Goal: Transaction & Acquisition: Obtain resource

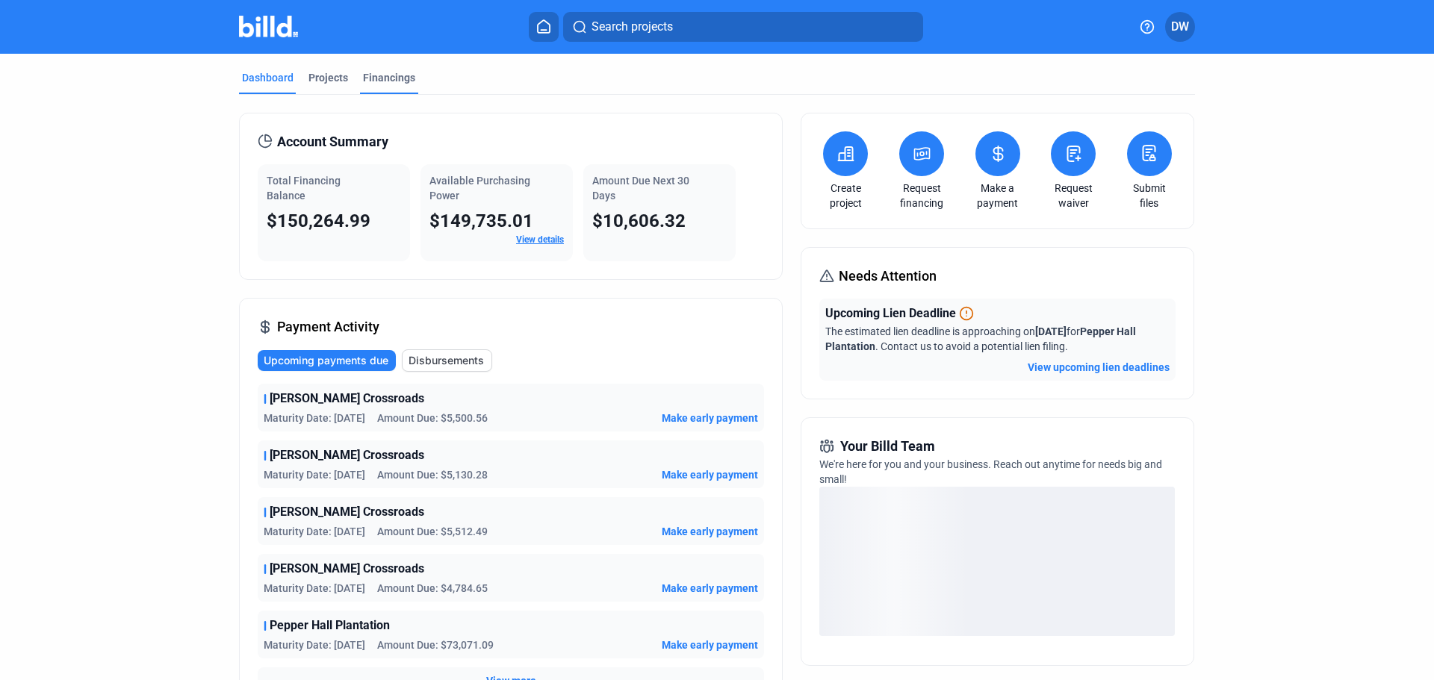
click at [387, 78] on div "Financings" at bounding box center [389, 77] width 52 height 15
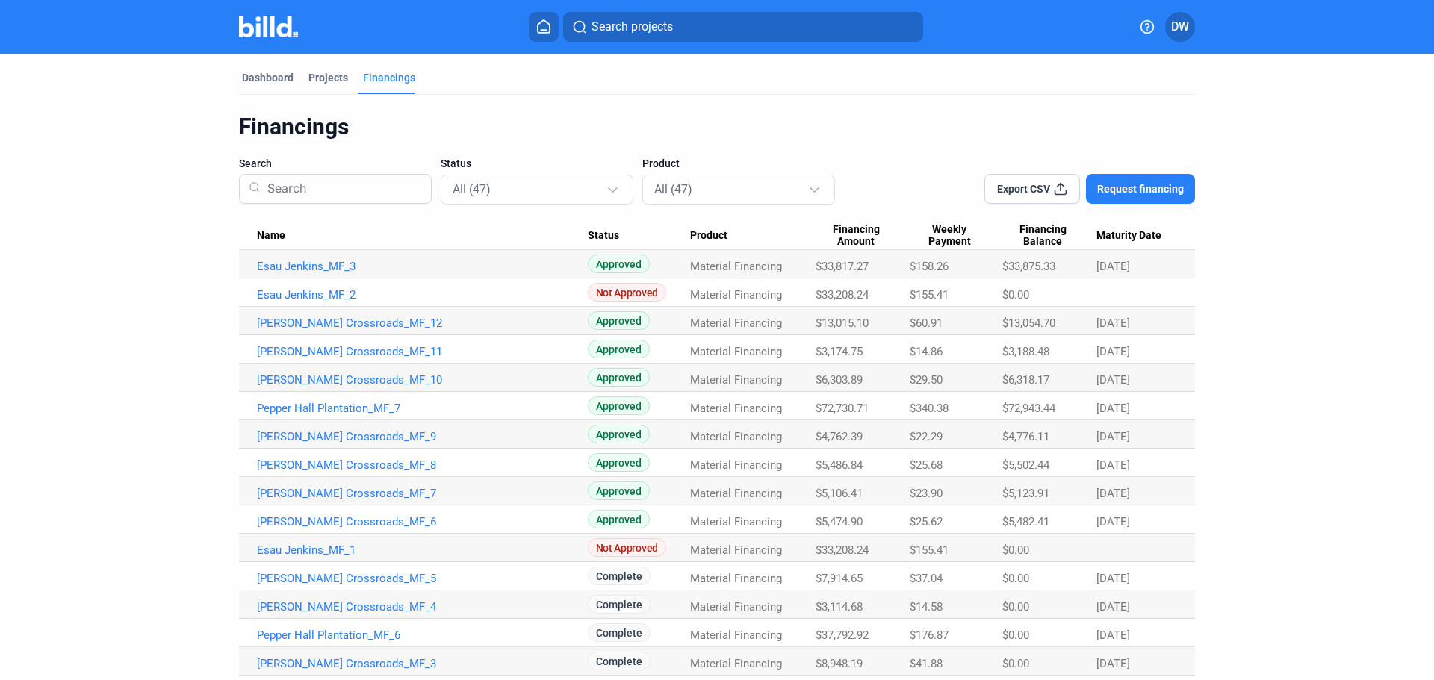
click at [1134, 180] on button "Request financing" at bounding box center [1140, 189] width 109 height 30
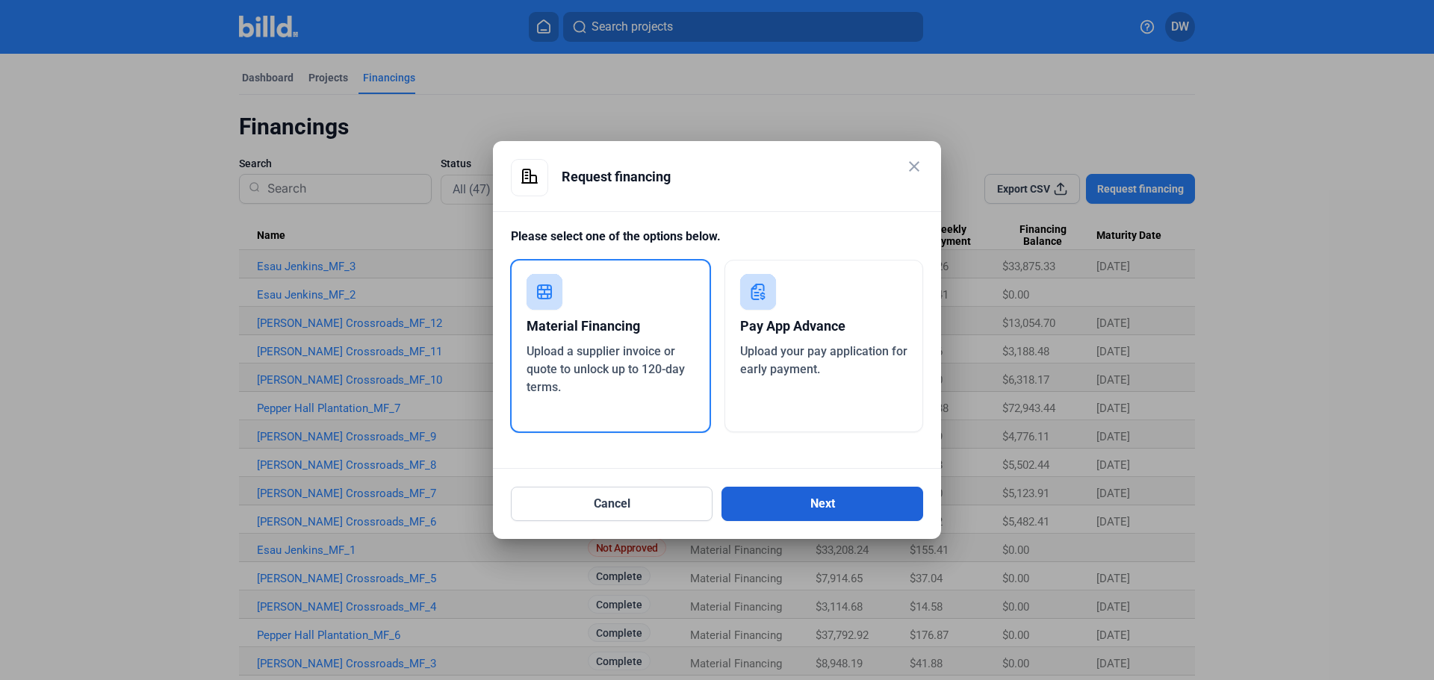
click at [809, 510] on button "Next" at bounding box center [822, 504] width 202 height 34
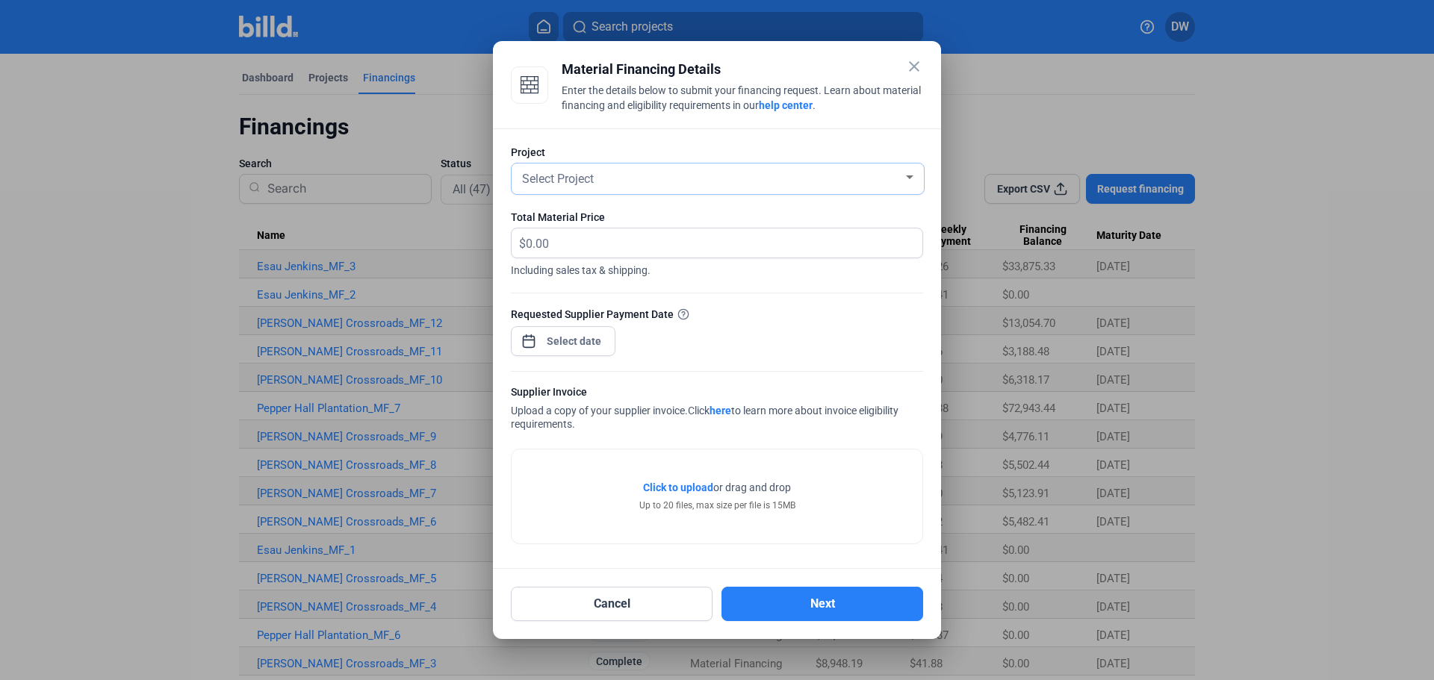
click at [636, 177] on div "Select Project" at bounding box center [711, 177] width 384 height 21
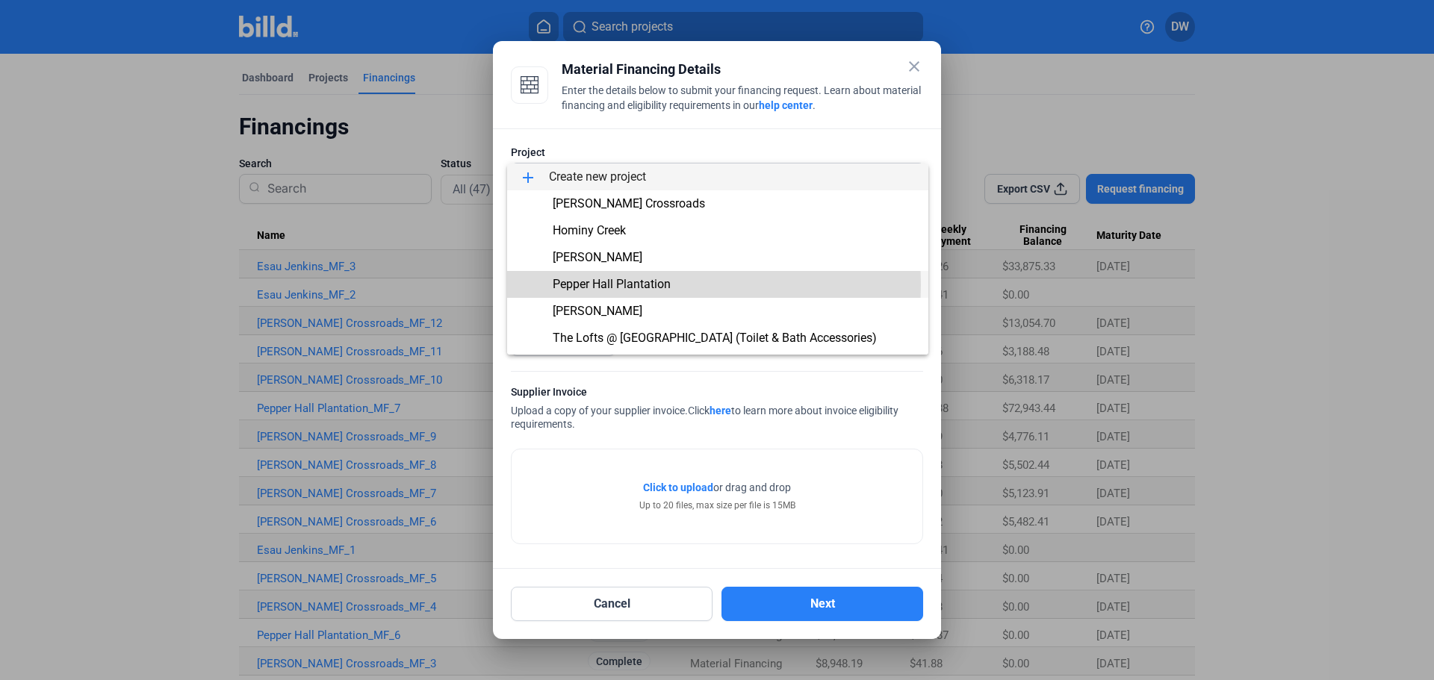
click at [585, 284] on span "Pepper Hall Plantation" at bounding box center [612, 284] width 118 height 14
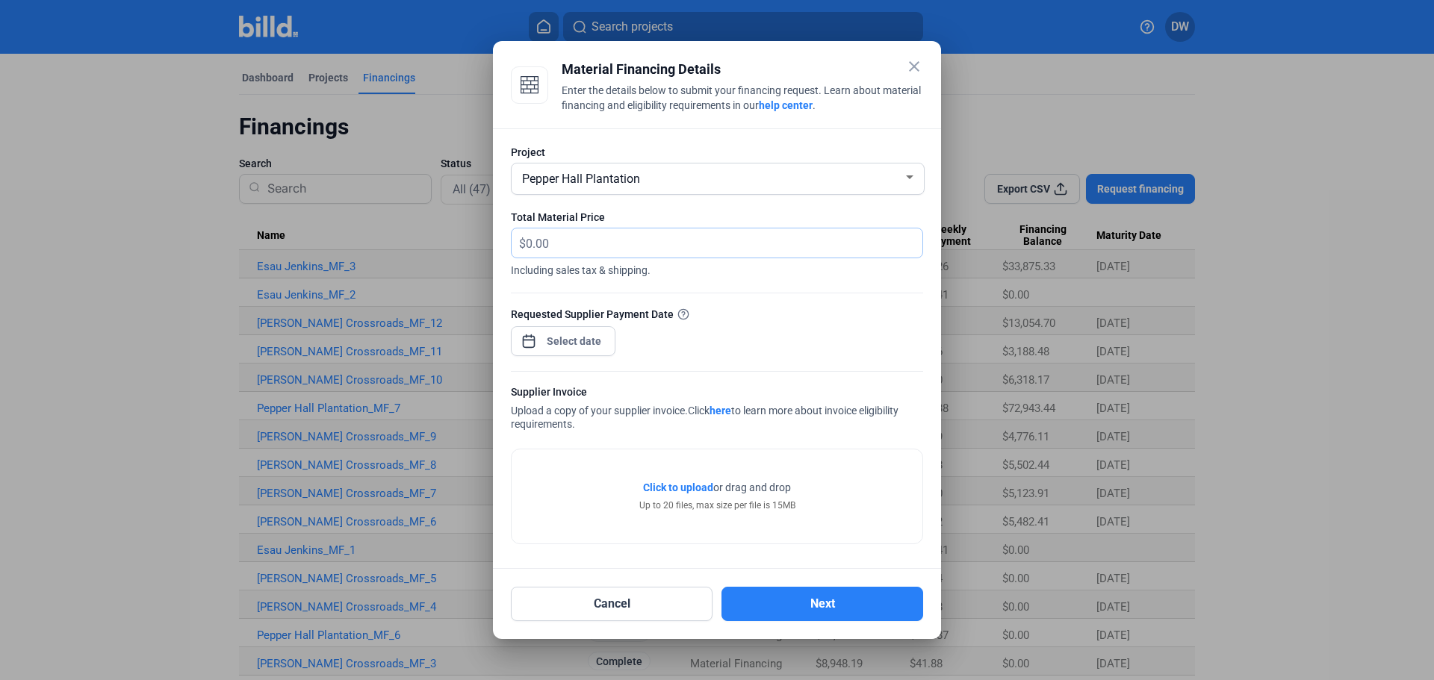
drag, startPoint x: 585, startPoint y: 249, endPoint x: 341, endPoint y: 230, distance: 244.9
click at [353, 232] on div "close Material Financing Details Enter the details below to submit your financi…" at bounding box center [717, 340] width 1434 height 680
type input "5,622.75"
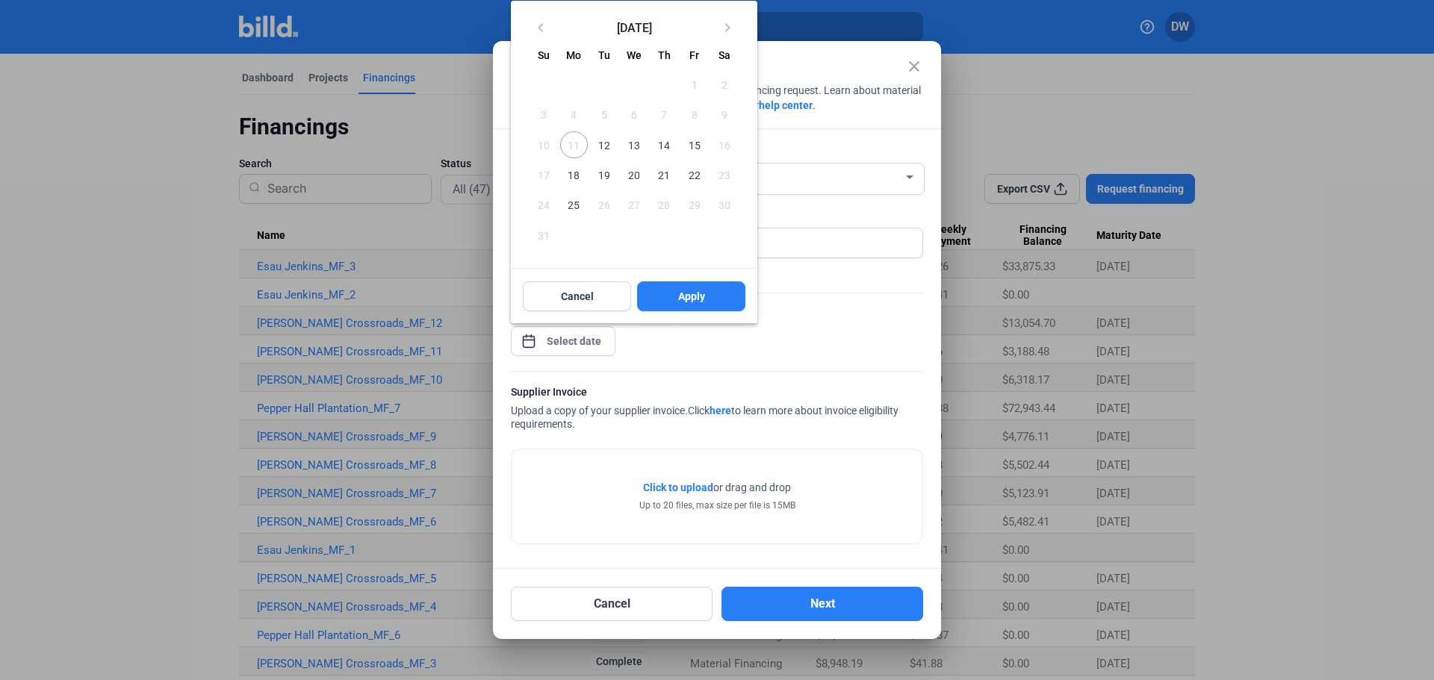
click at [567, 343] on div "close Material Financing Details Enter the details below to submit your financi…" at bounding box center [717, 340] width 1434 height 680
click at [601, 145] on span "12" at bounding box center [604, 144] width 27 height 27
click at [690, 296] on span "Apply" at bounding box center [691, 296] width 27 height 15
type input "Aug 12, 2025"
click at [683, 293] on span "Apply" at bounding box center [691, 296] width 27 height 15
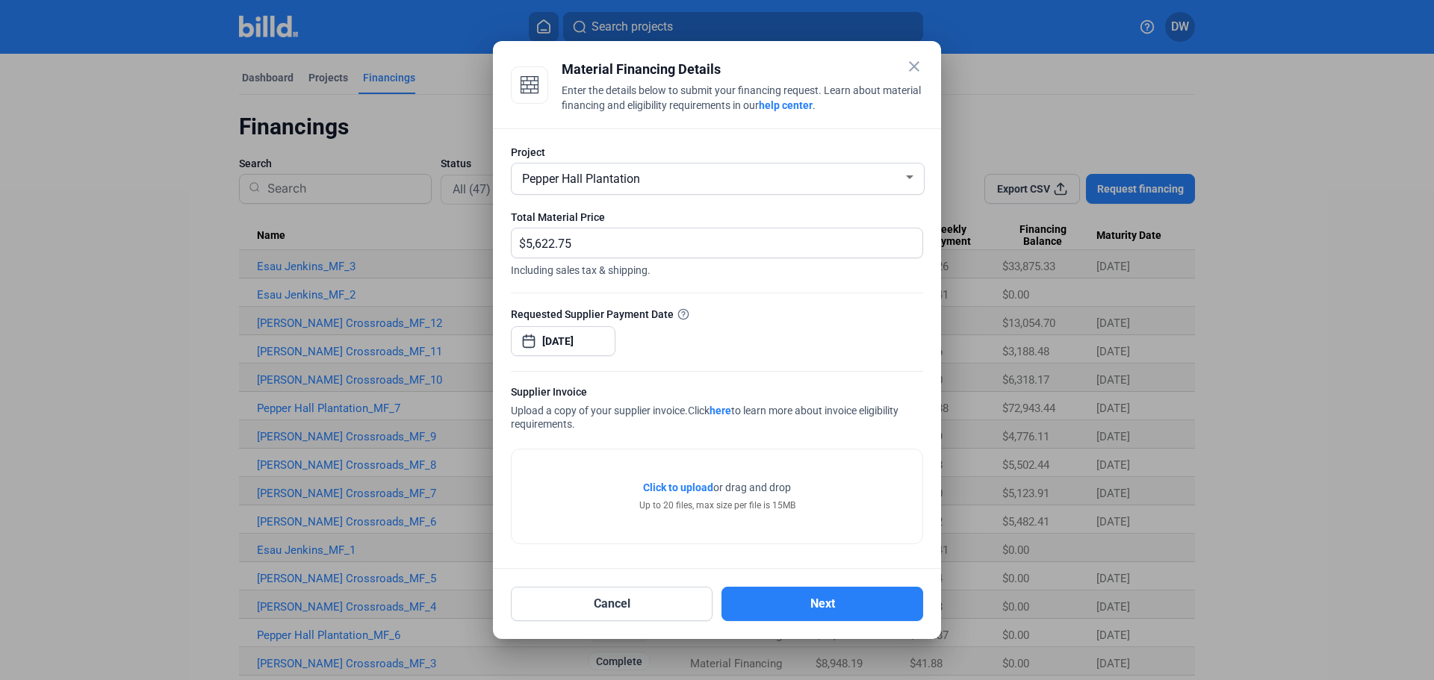
click at [615, 445] on div "Click to upload Tap to upload or drag and drop Up to 20 files, max size per fil…" at bounding box center [717, 492] width 412 height 103
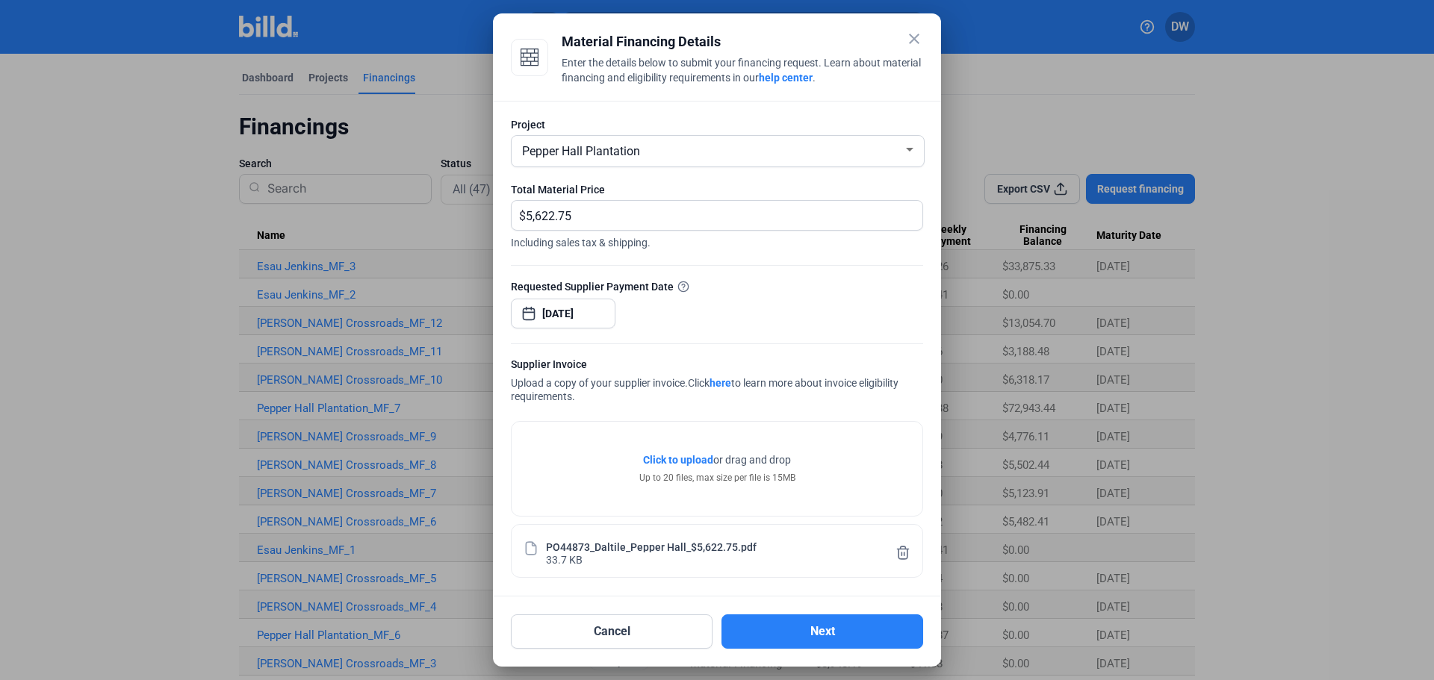
click at [725, 382] on link "here" at bounding box center [720, 383] width 22 height 12
click at [677, 637] on button "Cancel" at bounding box center [612, 632] width 202 height 34
